Goal: Information Seeking & Learning: Understand process/instructions

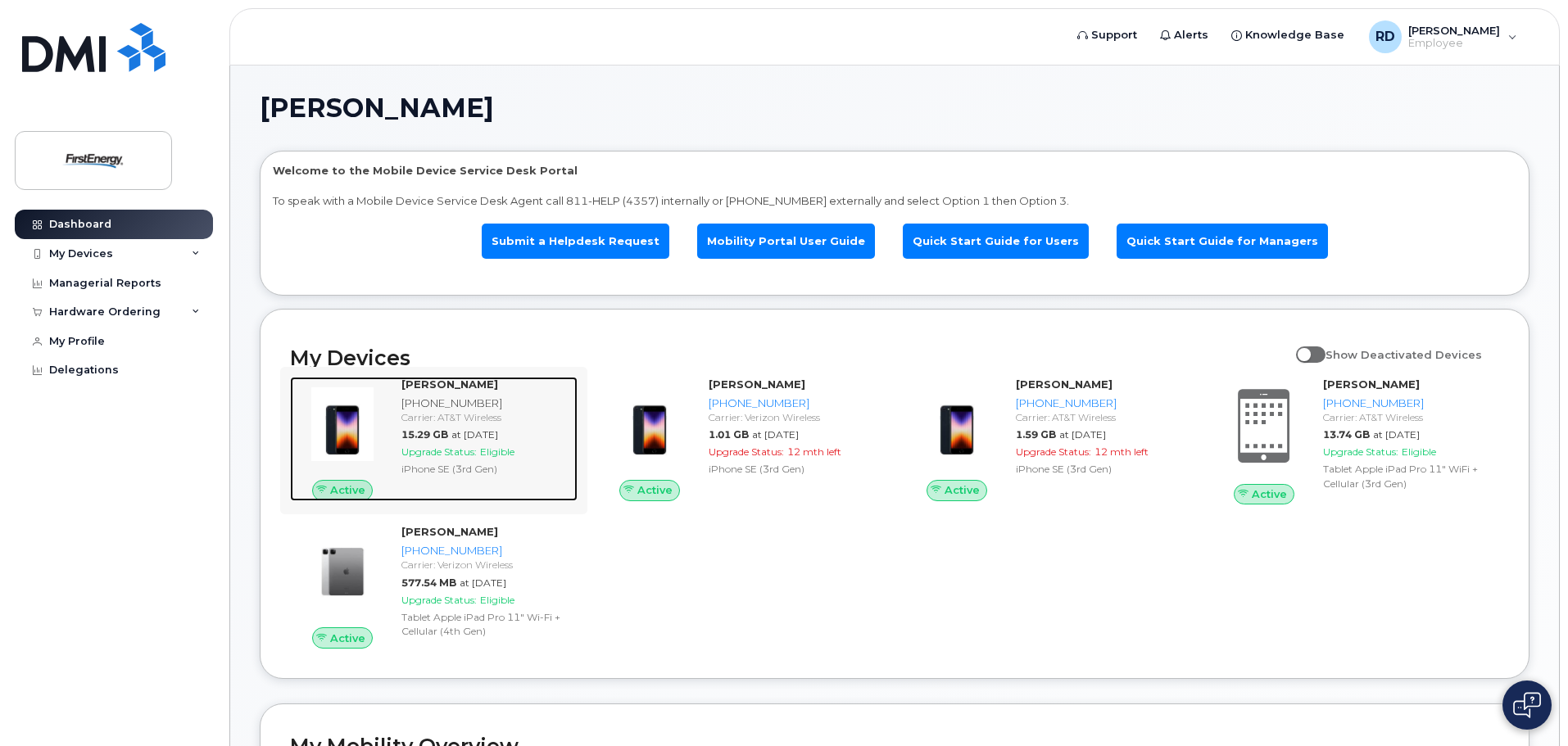
click at [450, 446] on span "Upgrade Status:" at bounding box center [439, 452] width 75 height 12
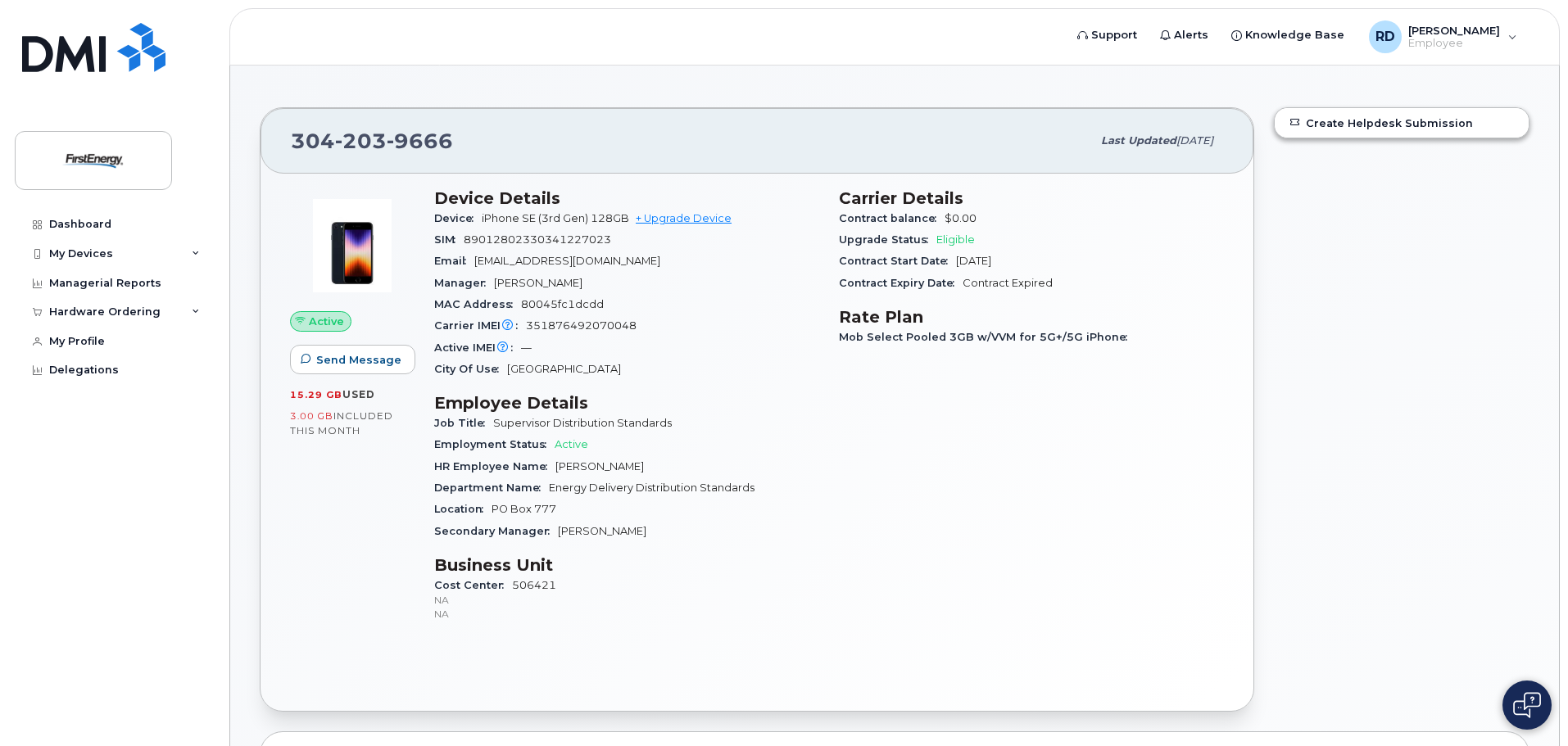
scroll to position [78, 0]
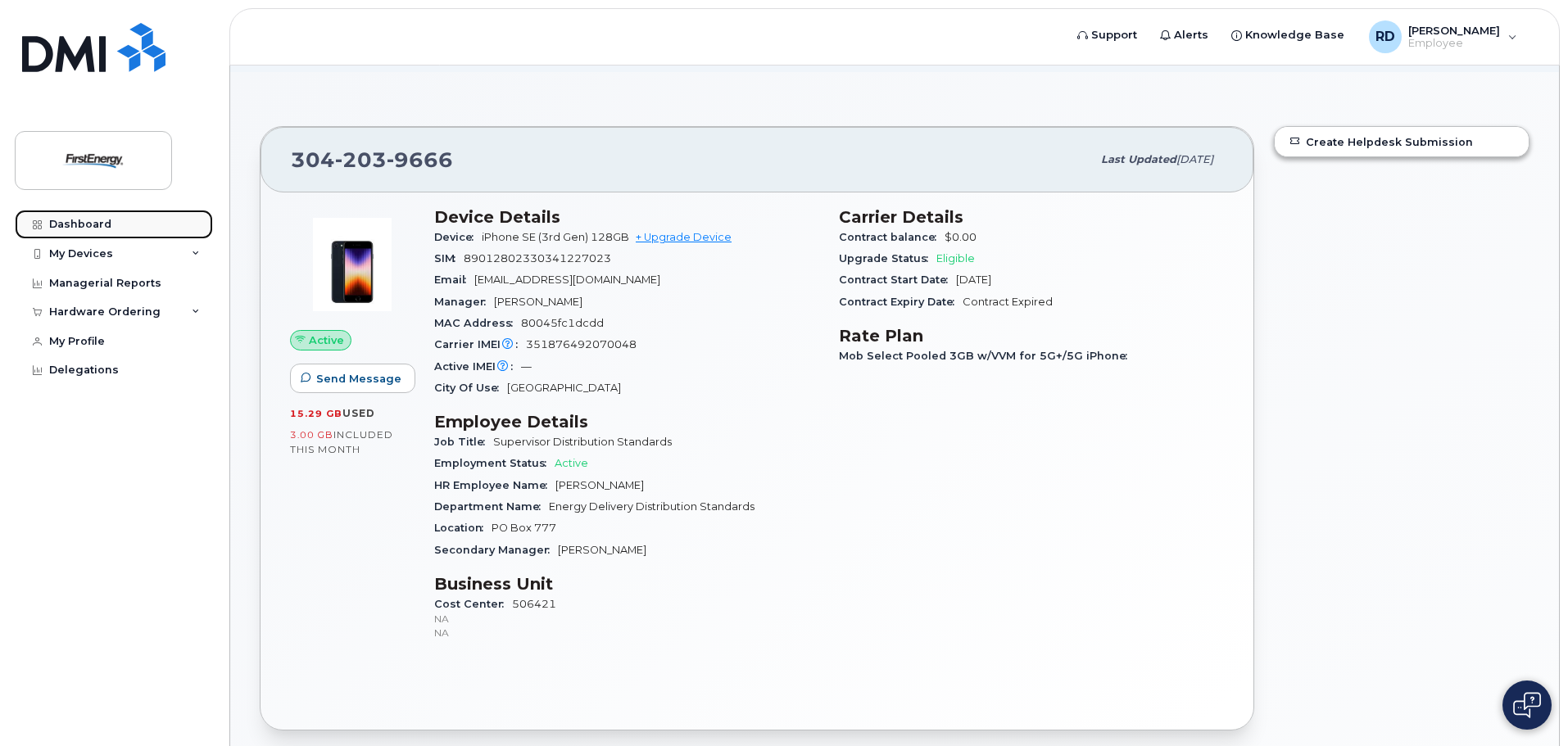
click at [60, 215] on link "Dashboard" at bounding box center [113, 225] width 198 height 30
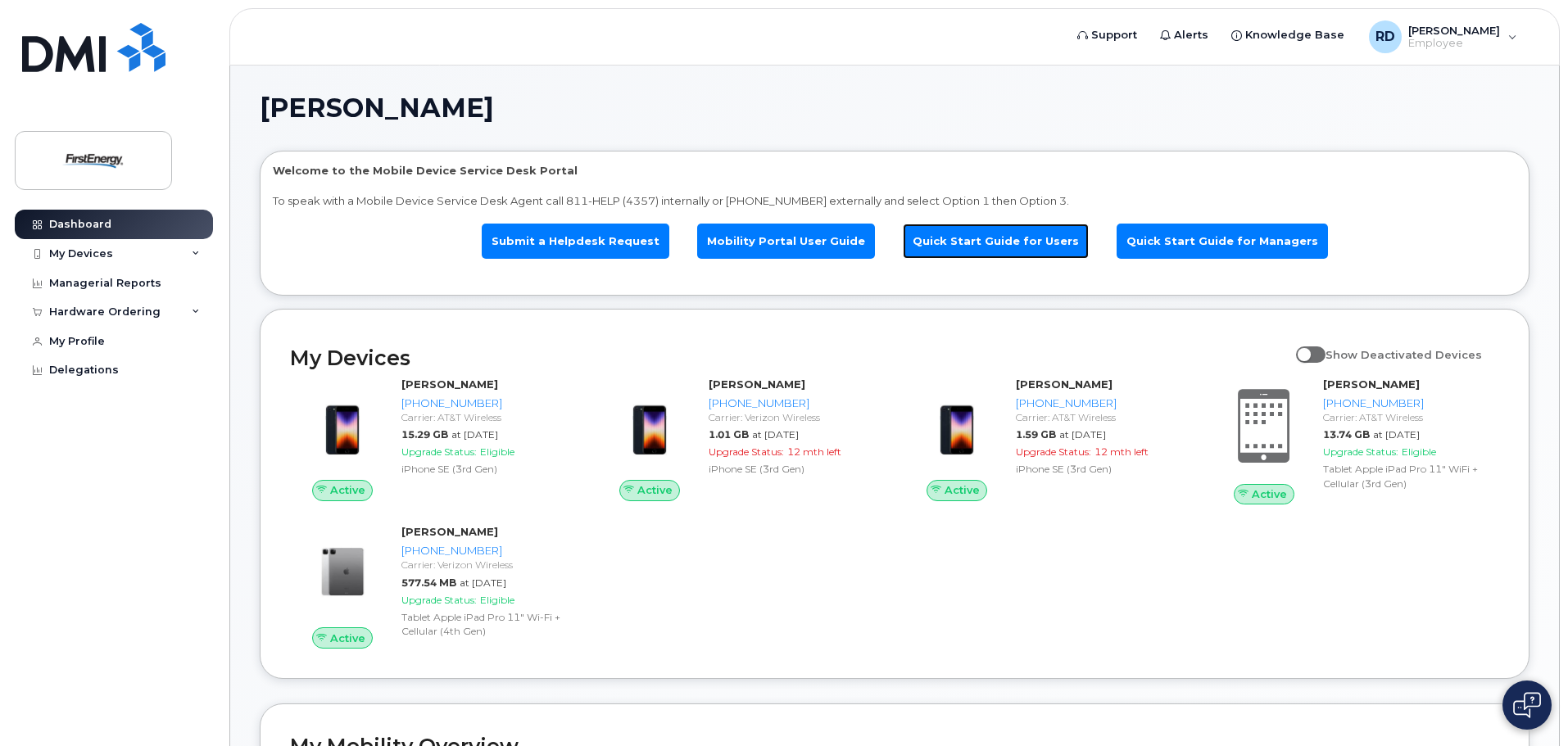
click at [1014, 241] on link "Quick Start Guide for Users" at bounding box center [996, 242] width 186 height 36
